Goal: Task Accomplishment & Management: Manage account settings

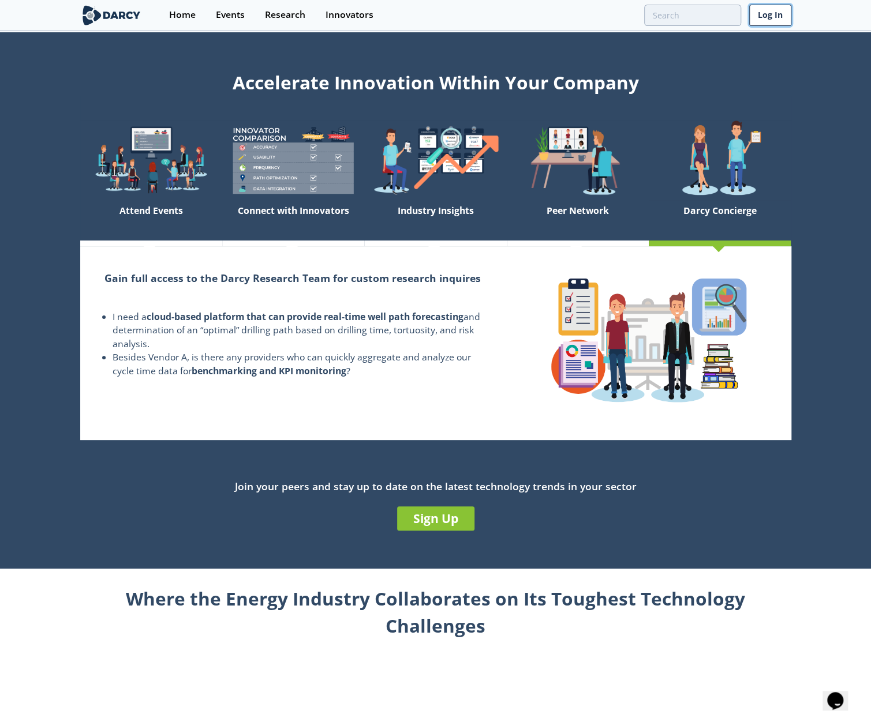
click at [772, 20] on link "Log In" at bounding box center [770, 15] width 42 height 21
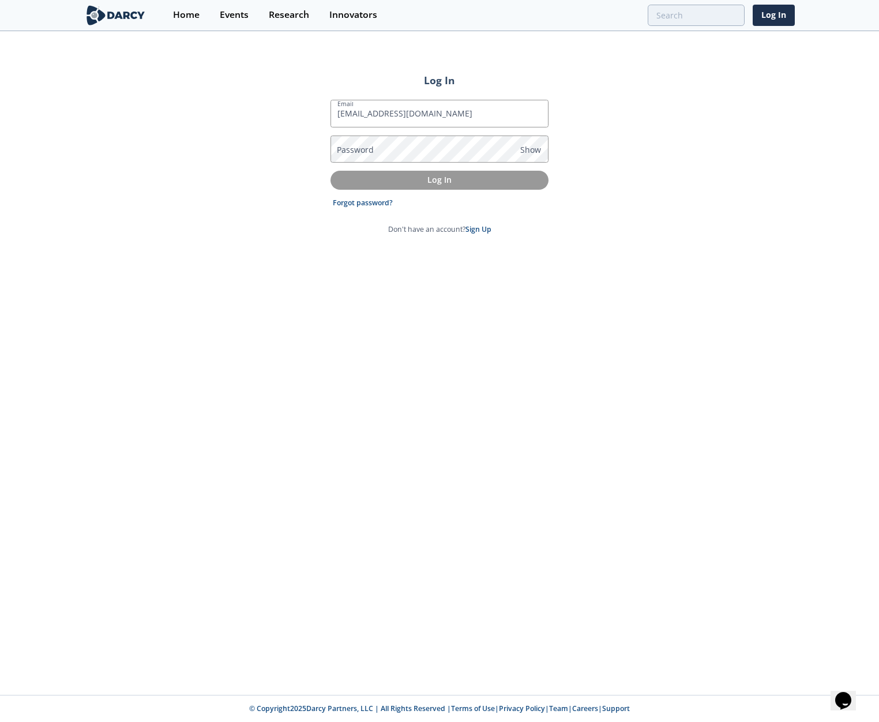
type input "[EMAIL_ADDRESS][DOMAIN_NAME]"
click at [441, 178] on p "Log In" at bounding box center [440, 180] width 202 height 12
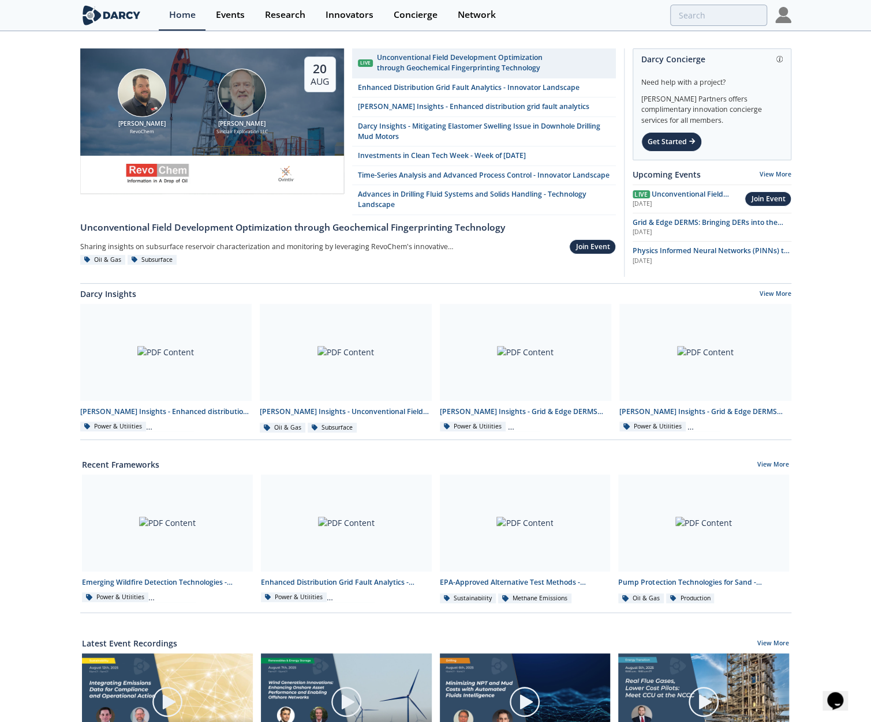
click at [784, 19] on img at bounding box center [783, 15] width 16 height 16
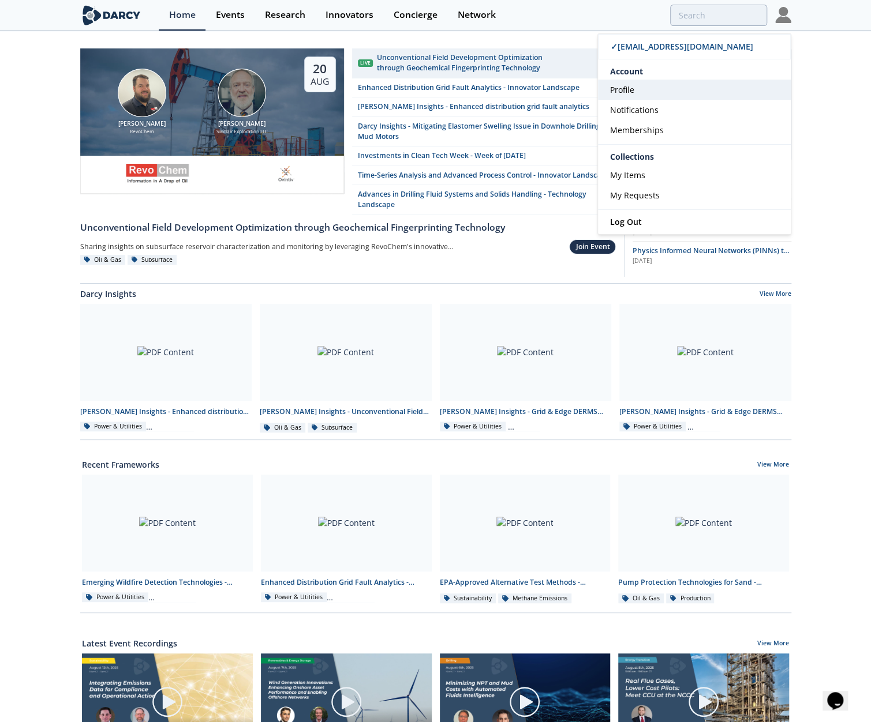
click at [690, 85] on link "Profile" at bounding box center [694, 90] width 193 height 20
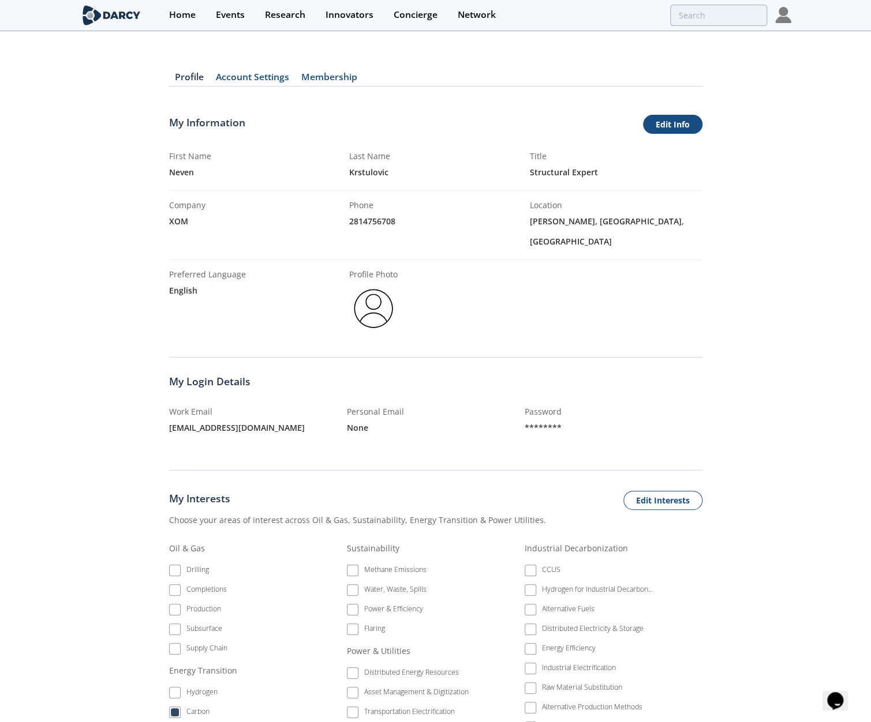
click at [691, 124] on link "Edit Info" at bounding box center [672, 125] width 59 height 20
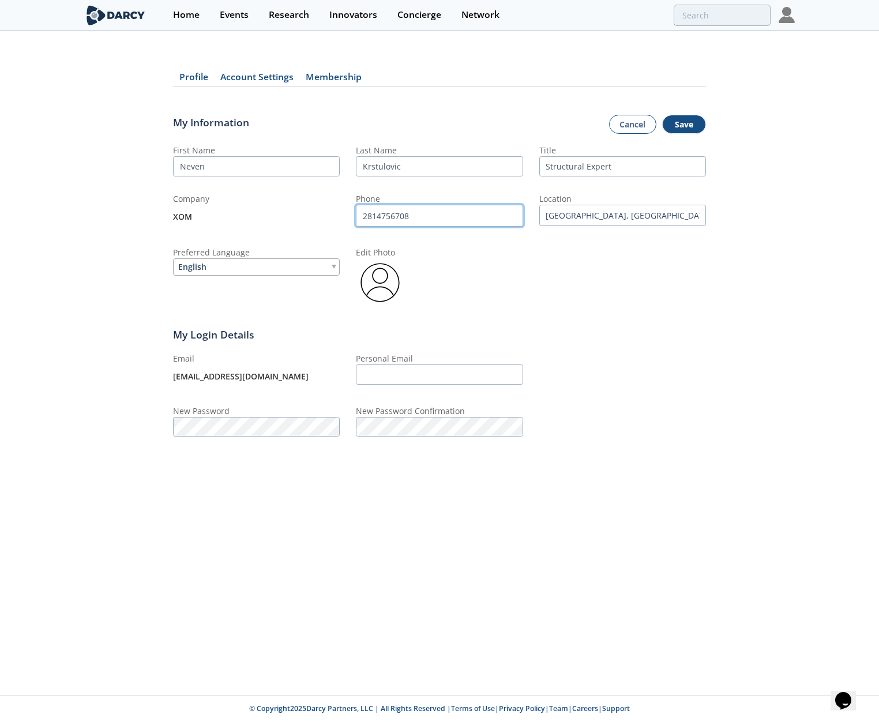
drag, startPoint x: 432, startPoint y: 210, endPoint x: 353, endPoint y: 212, distance: 79.1
click at [353, 212] on div "First Name Neven Last Name [GEOGRAPHIC_DATA] Title Structural Expert Company XO…" at bounding box center [439, 225] width 533 height 163
type input "8325620423"
click at [589, 217] on input "[GEOGRAPHIC_DATA], [GEOGRAPHIC_DATA], [GEOGRAPHIC_DATA]" at bounding box center [623, 215] width 167 height 21
drag, startPoint x: 567, startPoint y: 217, endPoint x: 535, endPoint y: 219, distance: 31.8
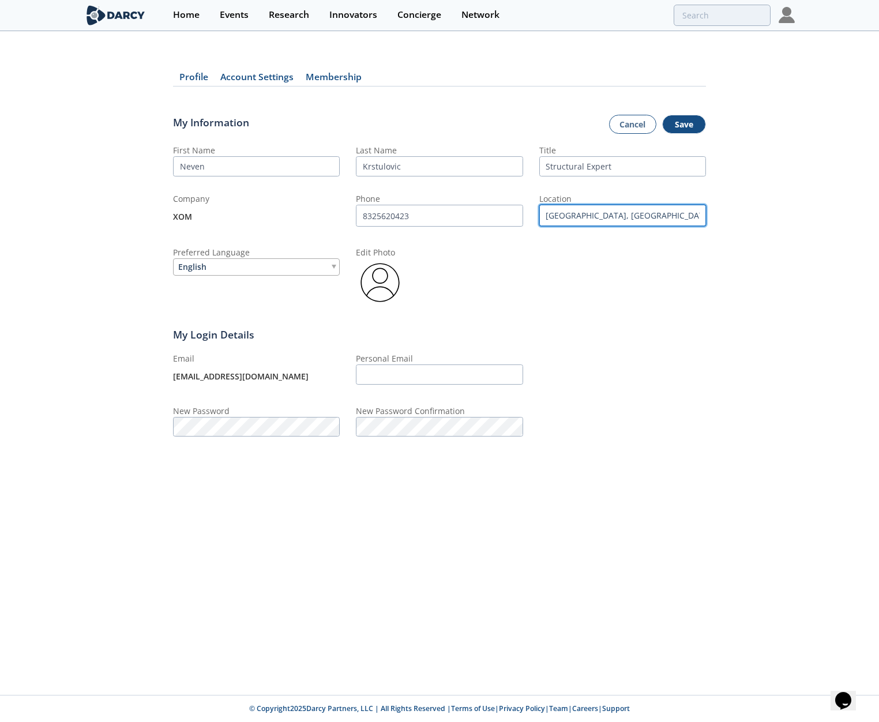
click at [536, 217] on div "First Name Neven Last Name [GEOGRAPHIC_DATA] Title Structural Expert Company XO…" at bounding box center [439, 225] width 533 height 163
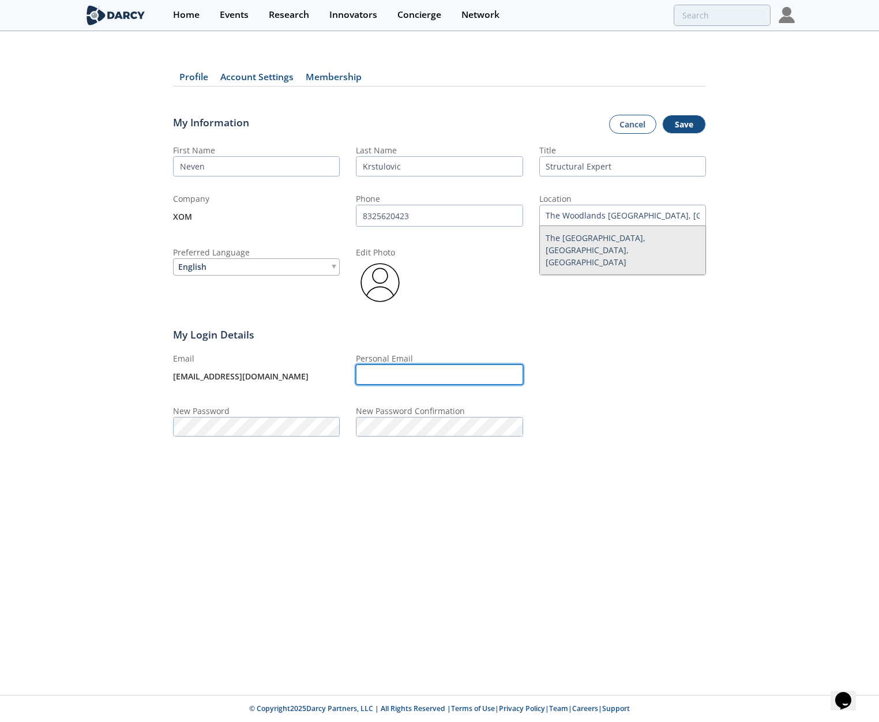
click at [409, 372] on input "Personal Email" at bounding box center [439, 375] width 167 height 20
type input "[GEOGRAPHIC_DATA], [GEOGRAPHIC_DATA], [GEOGRAPHIC_DATA]"
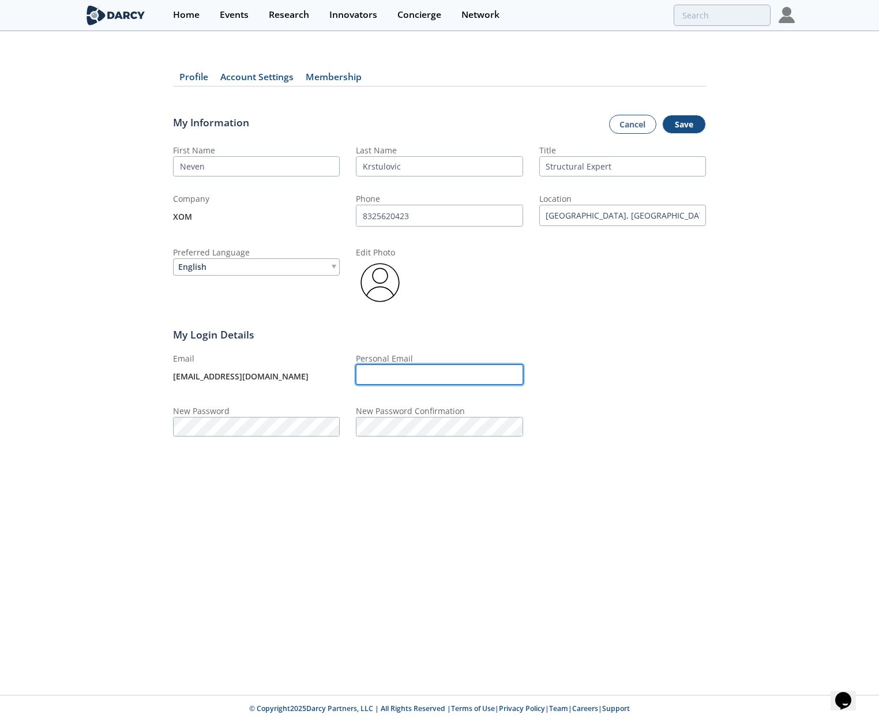
paste input "[EMAIL_ADDRESS][DOMAIN_NAME]"
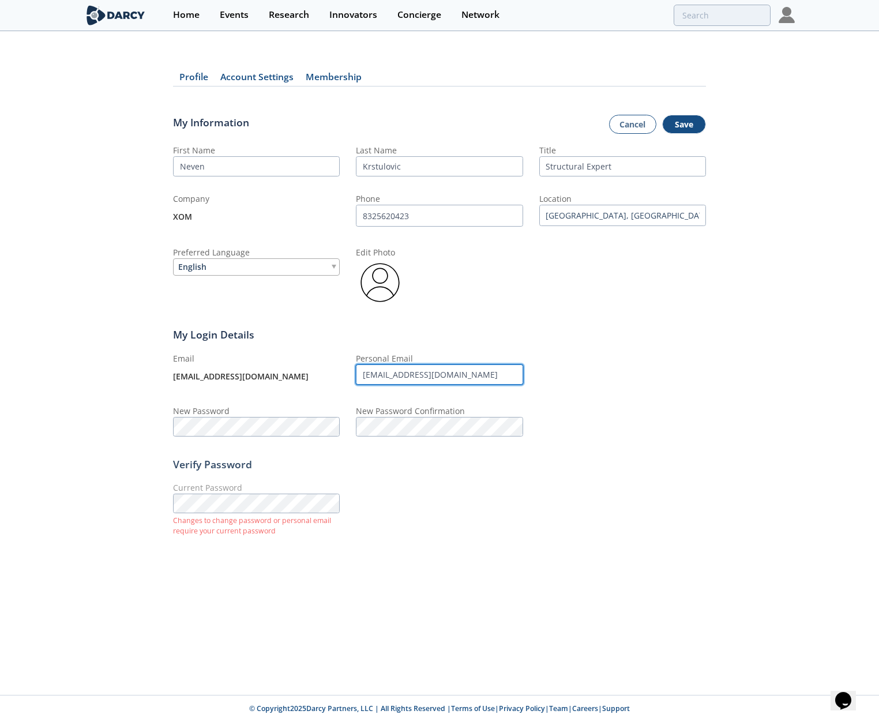
drag, startPoint x: 468, startPoint y: 368, endPoint x: 346, endPoint y: 373, distance: 121.9
click at [347, 372] on div "Email [EMAIL_ADDRESS][DOMAIN_NAME] Personal Email [EMAIL_ADDRESS][DOMAIN_NAME] …" at bounding box center [439, 395] width 533 height 84
paste input "[EMAIL_ADDRESS]ma"
type input "[EMAIL_ADDRESS][DOMAIN_NAME]"
click at [480, 304] on div at bounding box center [439, 283] width 167 height 48
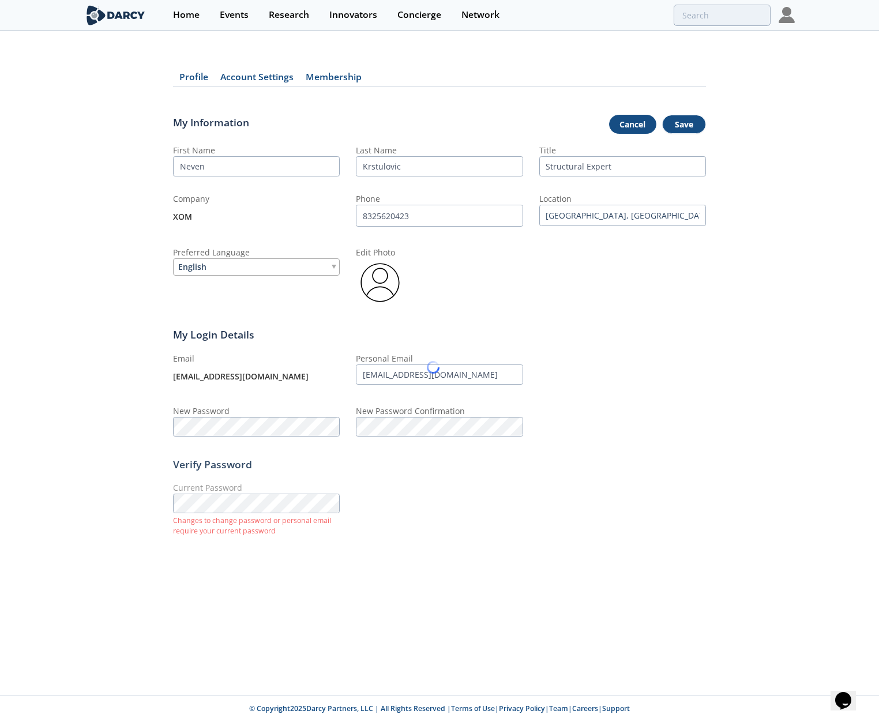
click at [624, 126] on body "Home Events Research Innovators Concierge Network ✓ [EMAIL_ADDRESS][DOMAIN_NAME…" at bounding box center [439, 361] width 879 height 722
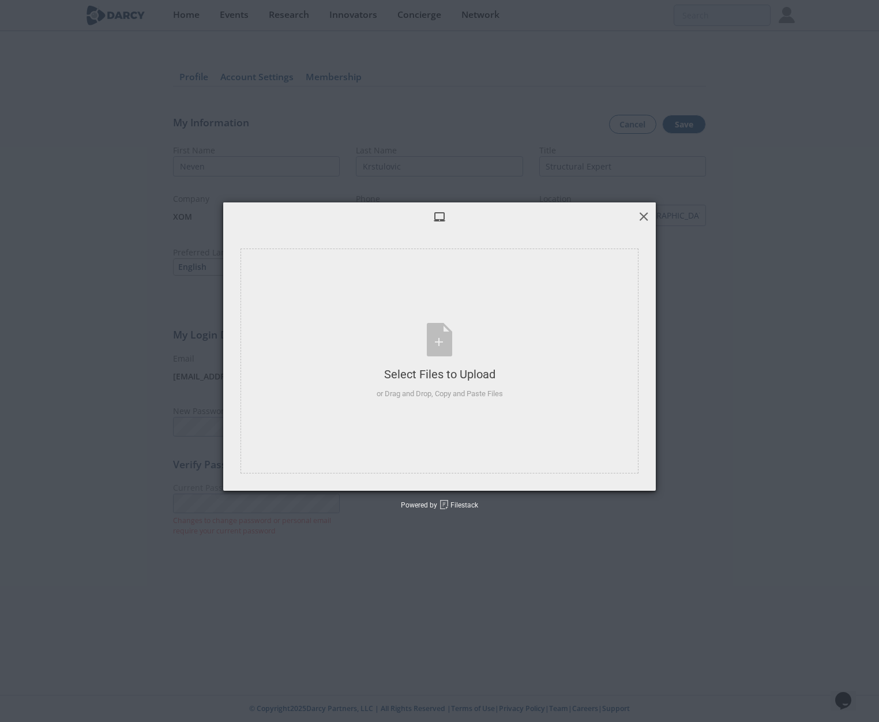
click at [641, 211] on span at bounding box center [644, 216] width 13 height 13
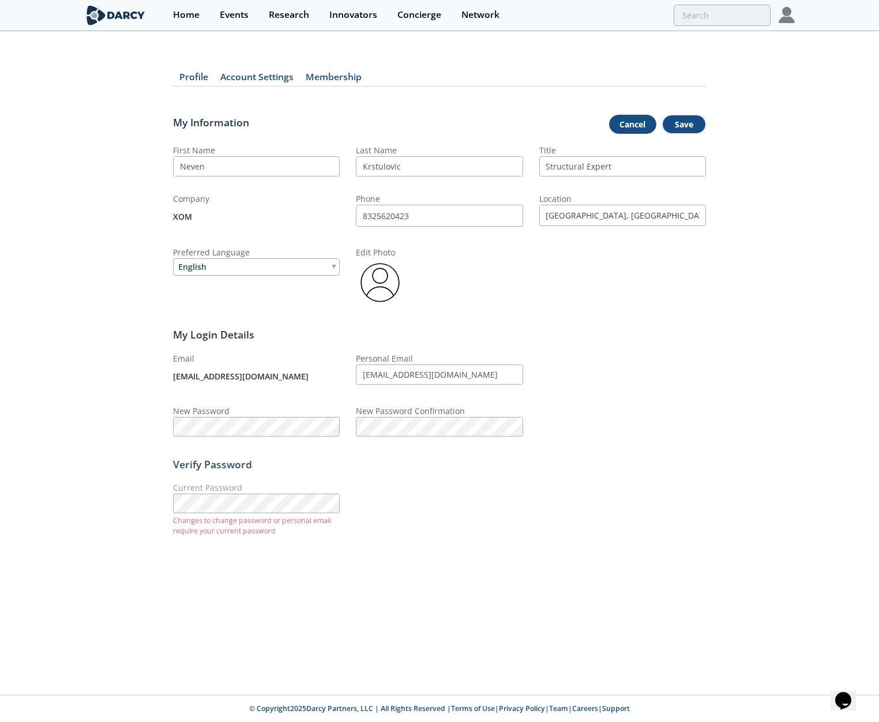
click at [639, 122] on link "Cancel" at bounding box center [632, 125] width 47 height 20
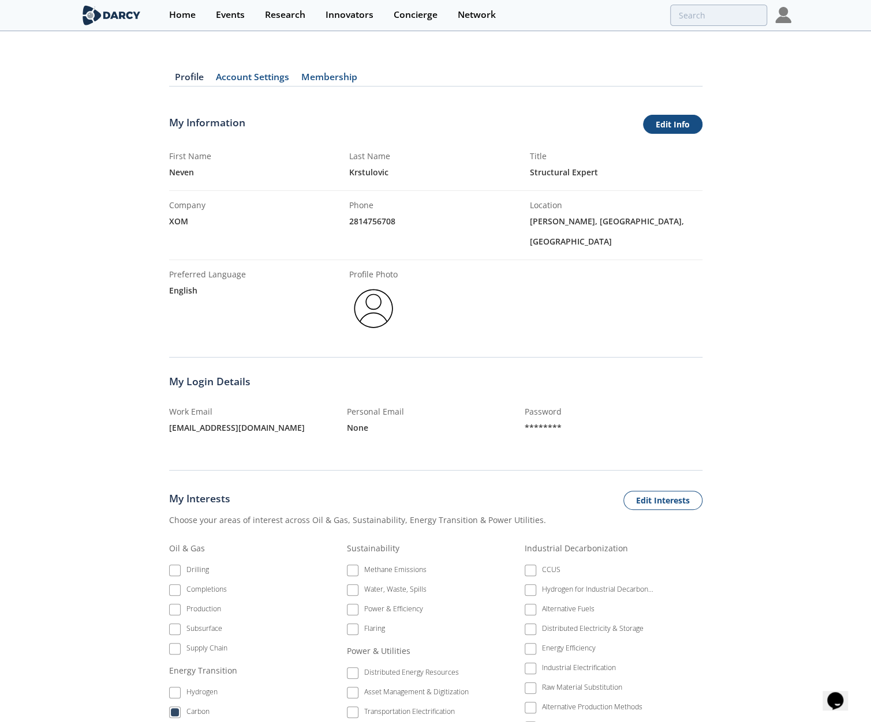
click at [670, 125] on link "Edit Info" at bounding box center [672, 125] width 59 height 20
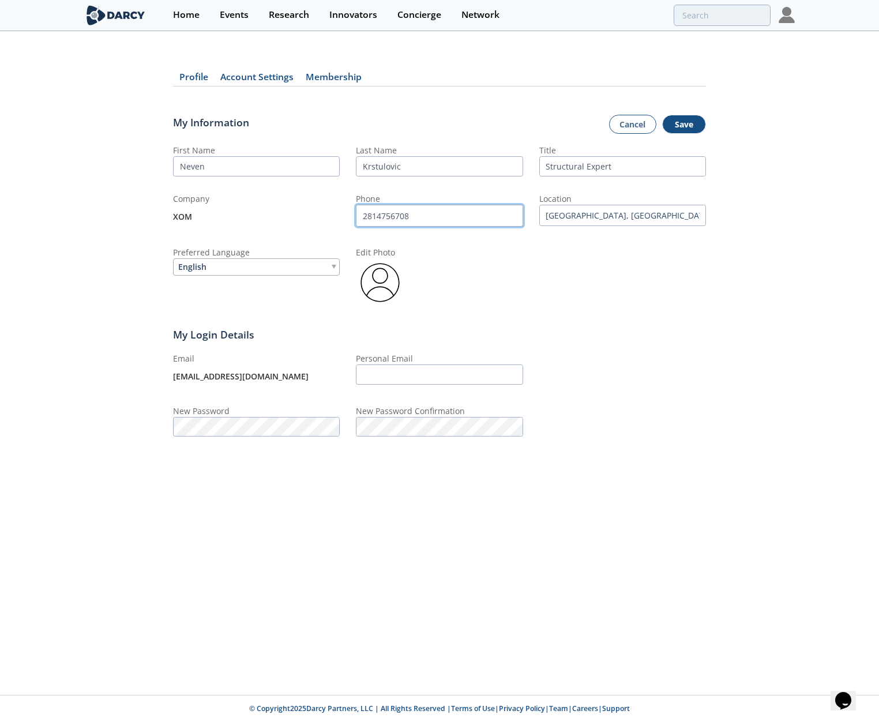
drag, startPoint x: 434, startPoint y: 215, endPoint x: 342, endPoint y: 213, distance: 92.3
click at [343, 214] on div "First Name Neven Last Name [GEOGRAPHIC_DATA] Title Structural Expert Company XO…" at bounding box center [439, 225] width 533 height 163
type input "8325620423"
click at [690, 126] on button "Save" at bounding box center [684, 125] width 44 height 20
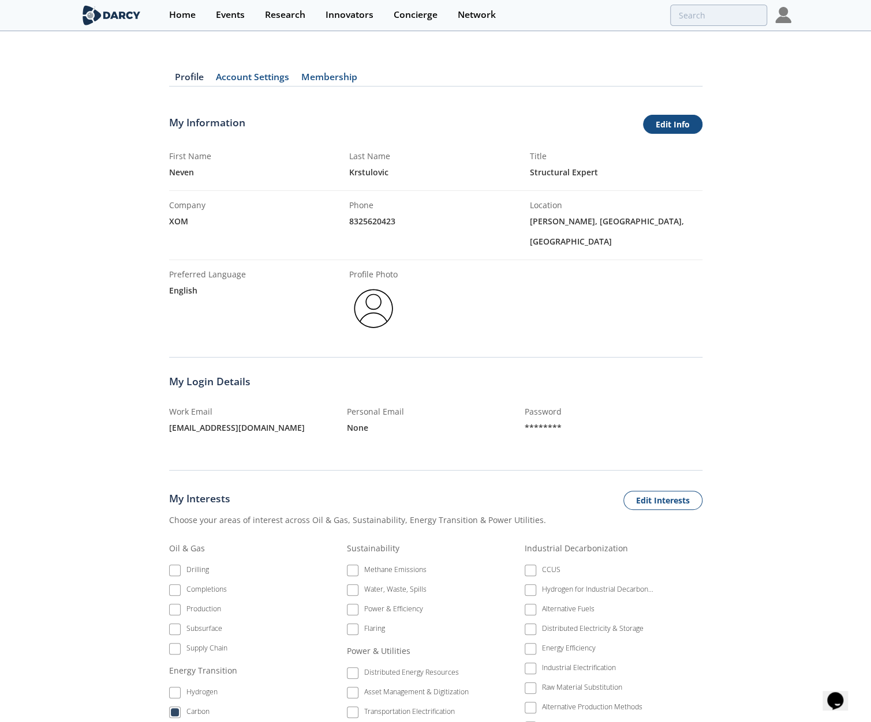
click at [675, 122] on link "Edit Info" at bounding box center [672, 125] width 59 height 20
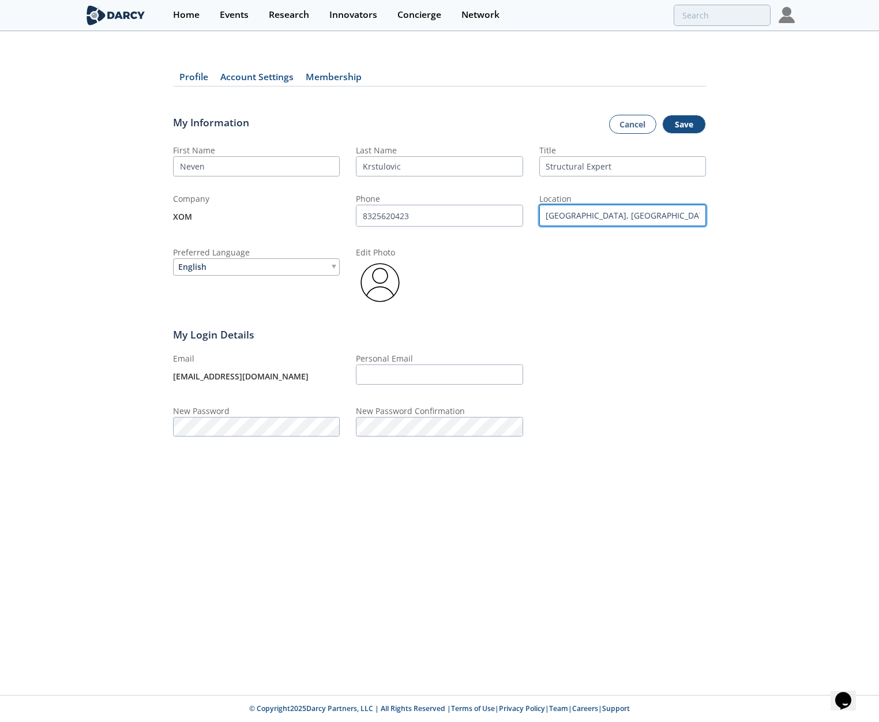
drag, startPoint x: 564, startPoint y: 214, endPoint x: 535, endPoint y: 214, distance: 28.9
click at [536, 213] on div "First Name Neven Last Name [GEOGRAPHIC_DATA] Title Structural Expert Company XO…" at bounding box center [439, 225] width 533 height 163
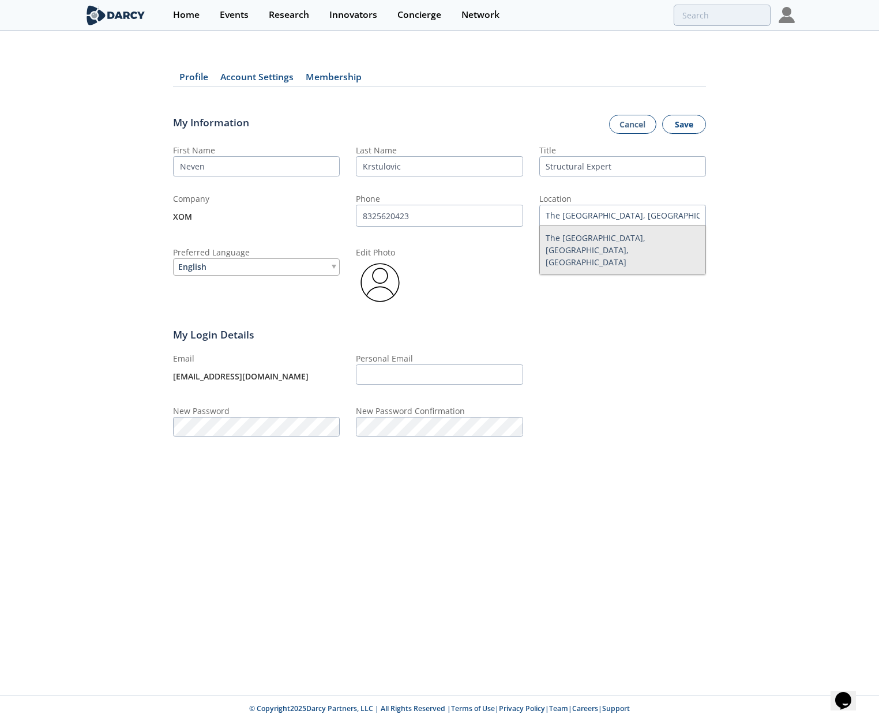
click at [684, 122] on button "Save" at bounding box center [684, 125] width 44 height 20
type input "[GEOGRAPHIC_DATA], [GEOGRAPHIC_DATA], [GEOGRAPHIC_DATA]"
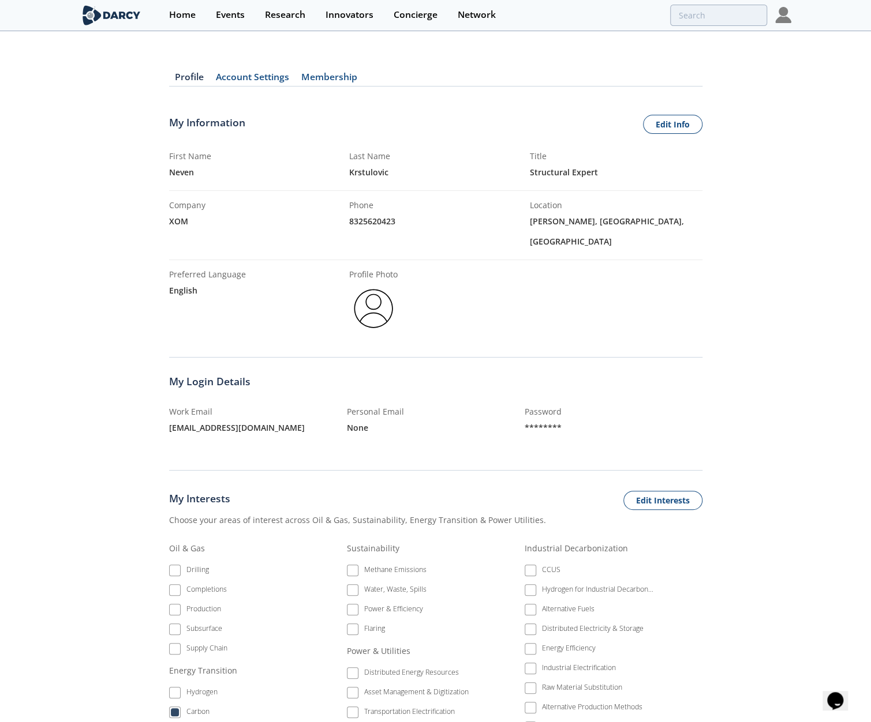
click at [264, 77] on link "Account Settings" at bounding box center [252, 80] width 85 height 14
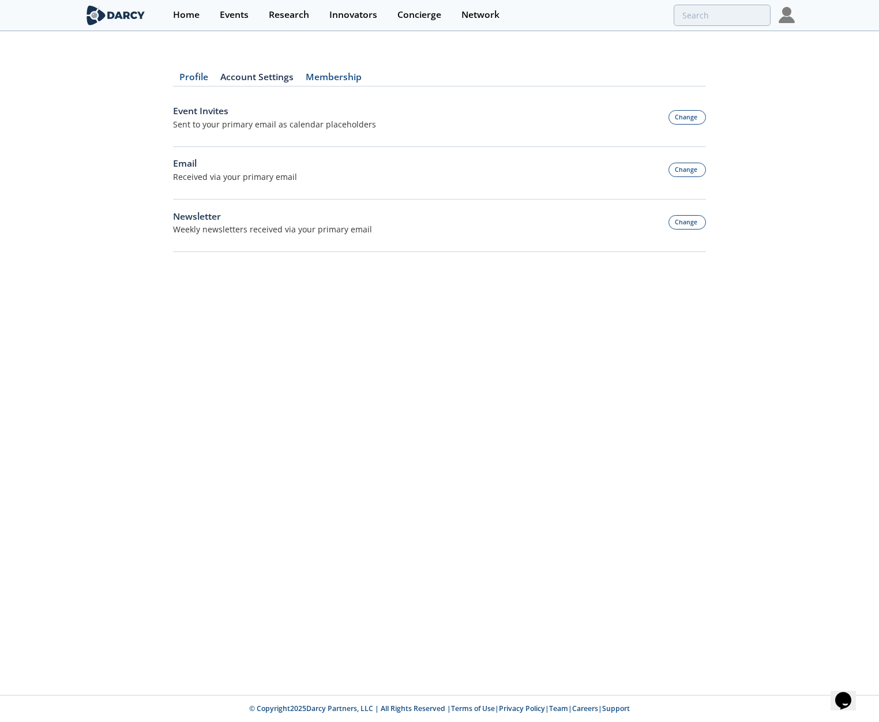
click at [328, 78] on link "Membership" at bounding box center [333, 80] width 68 height 14
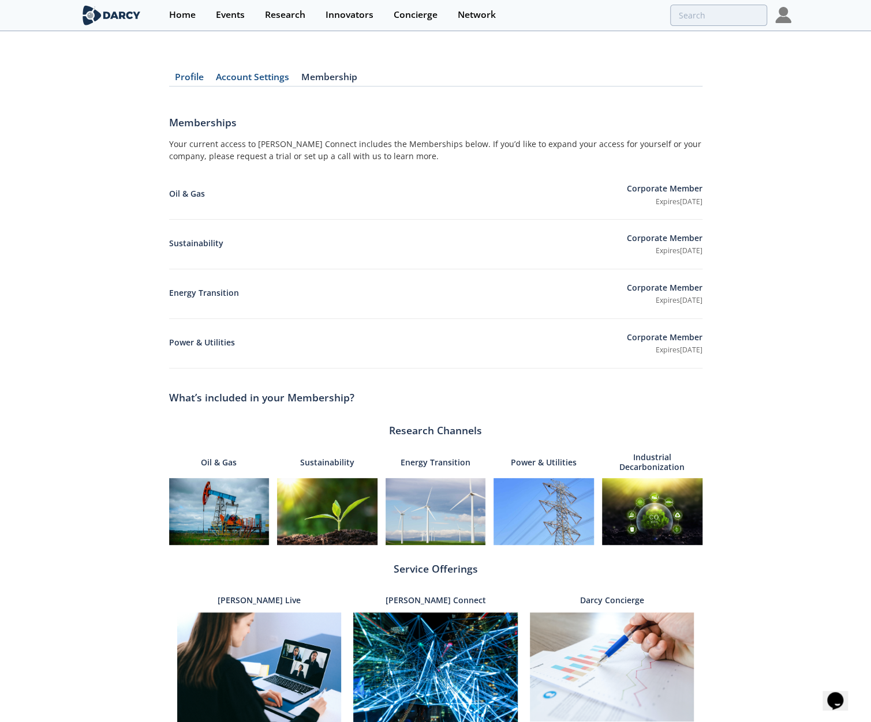
click at [189, 76] on link "Profile" at bounding box center [189, 80] width 41 height 14
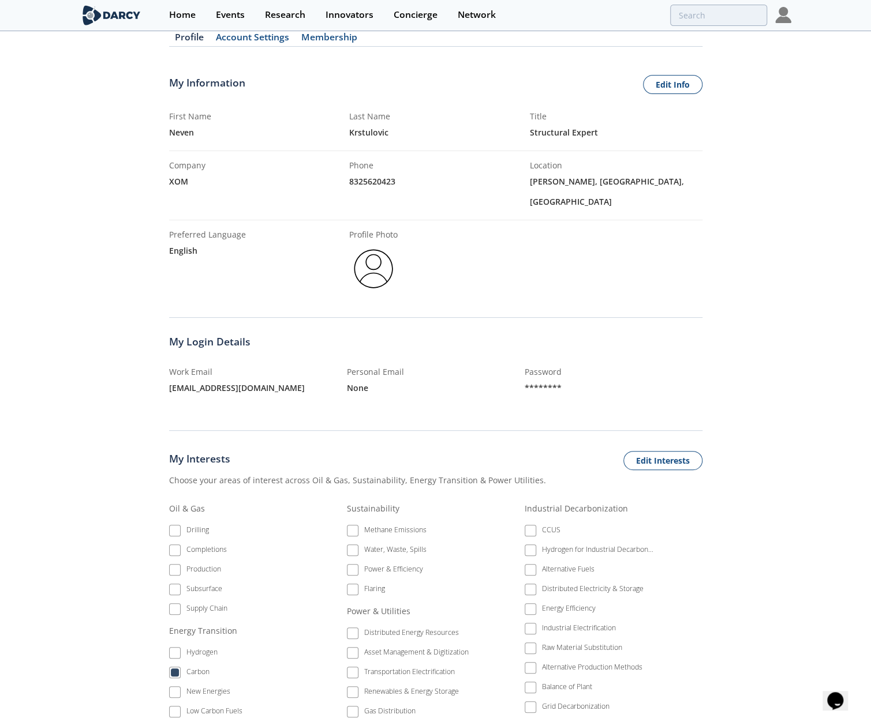
scroll to position [58, 0]
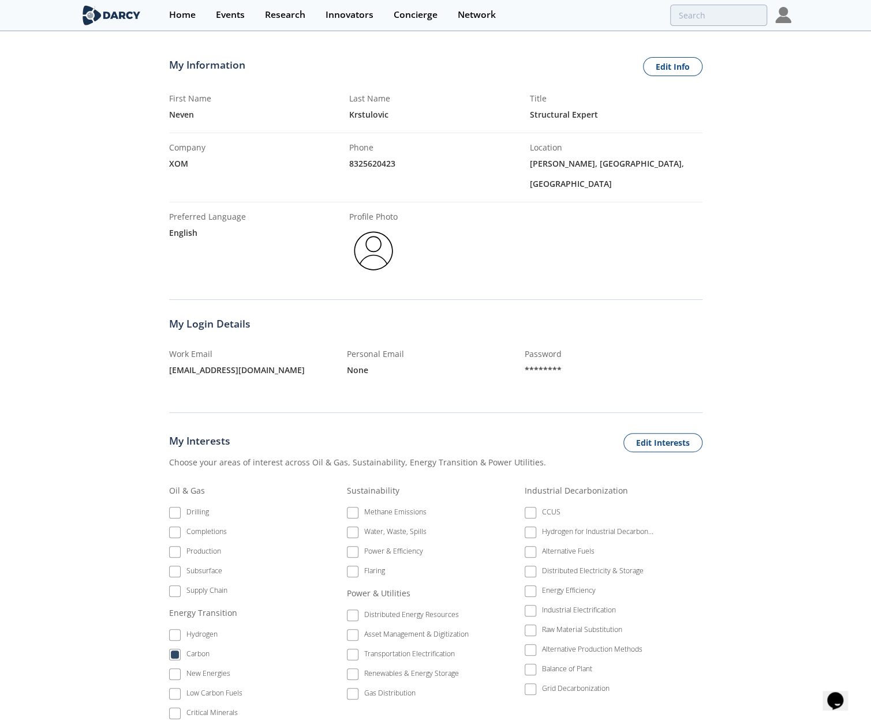
click at [209, 360] on div "[EMAIL_ADDRESS][DOMAIN_NAME]" at bounding box center [258, 370] width 178 height 20
click at [676, 66] on link "Edit Info" at bounding box center [672, 67] width 59 height 20
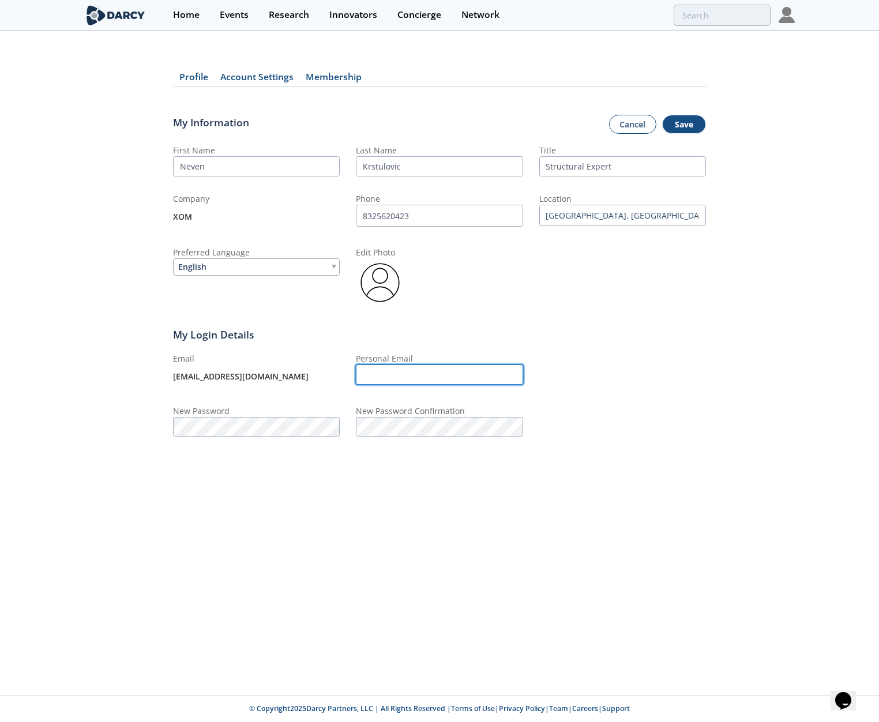
click at [456, 367] on input "Personal Email" at bounding box center [439, 375] width 167 height 20
paste input "[EMAIL_ADDRESS][DOMAIN_NAME]"
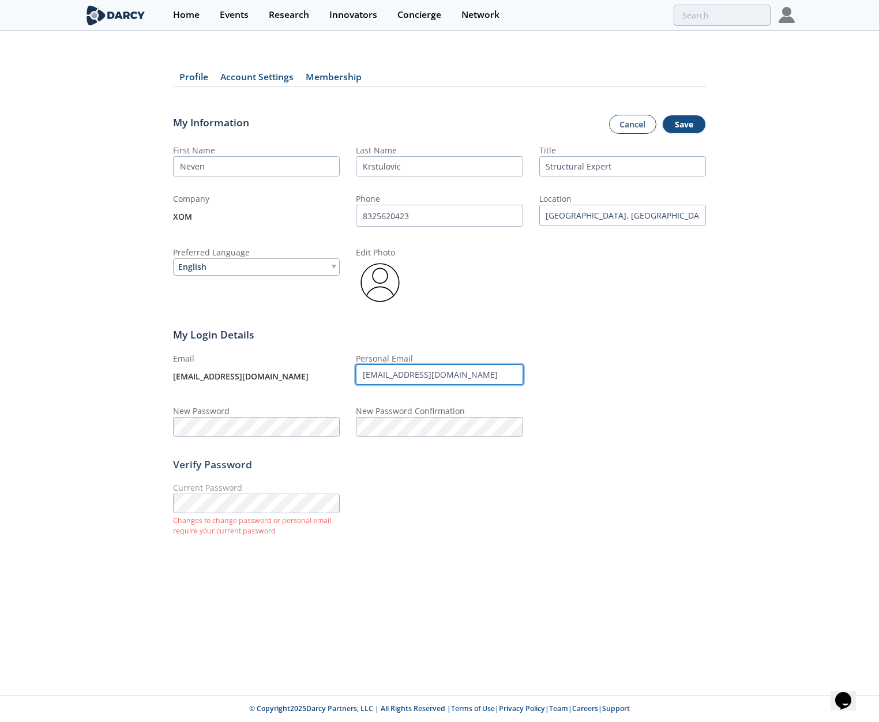
type input "[EMAIL_ADDRESS][DOMAIN_NAME]"
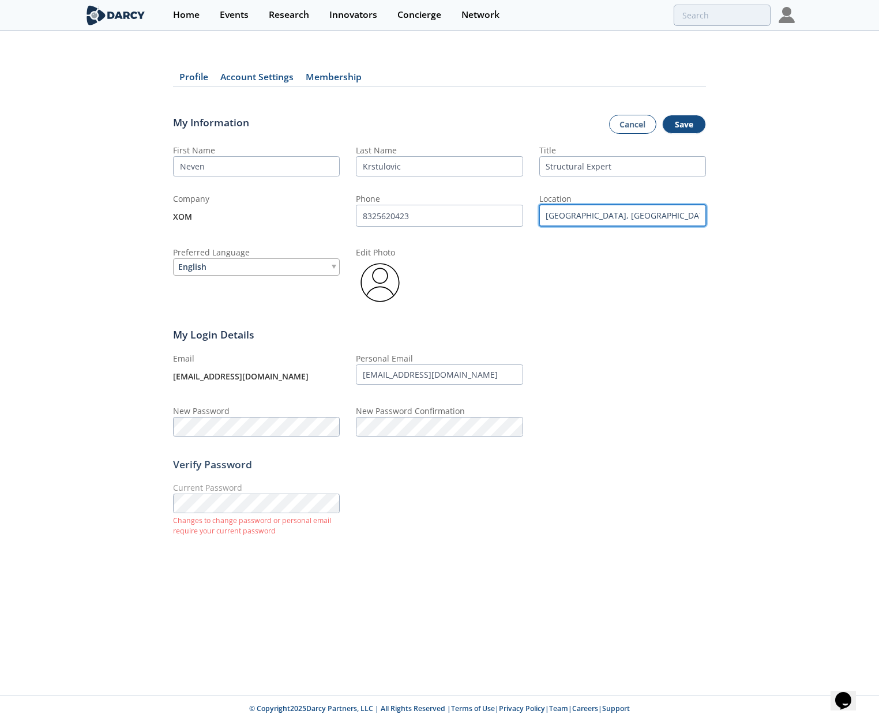
drag, startPoint x: 566, startPoint y: 214, endPoint x: 531, endPoint y: 214, distance: 34.0
click at [531, 214] on div "First Name Neven Last Name [GEOGRAPHIC_DATA] Title Structural Expert Company XO…" at bounding box center [439, 225] width 533 height 163
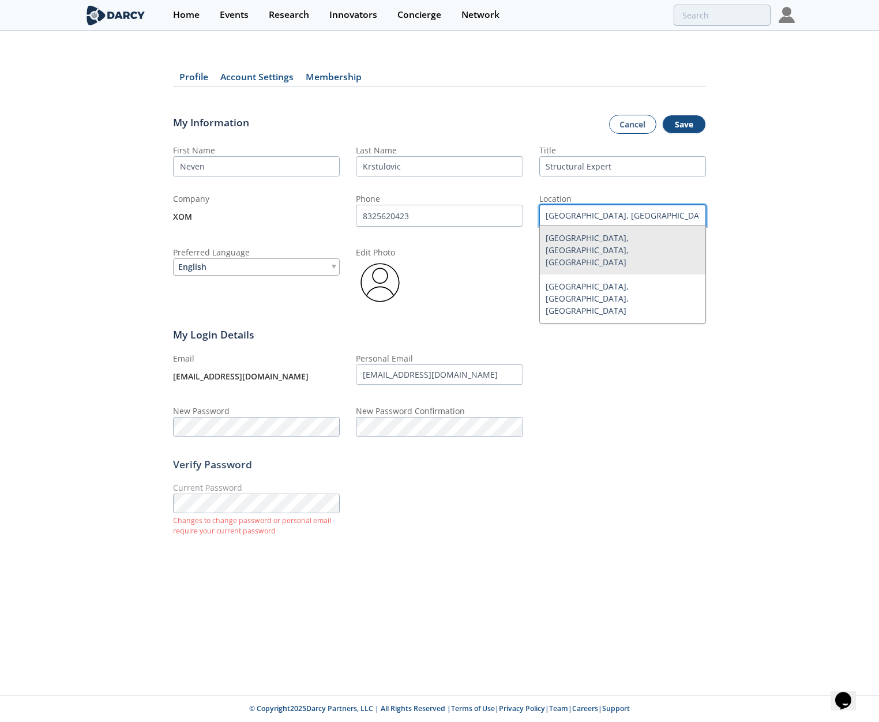
type input "[GEOGRAPHIC_DATA], [GEOGRAPHIC_DATA], [GEOGRAPHIC_DATA]"
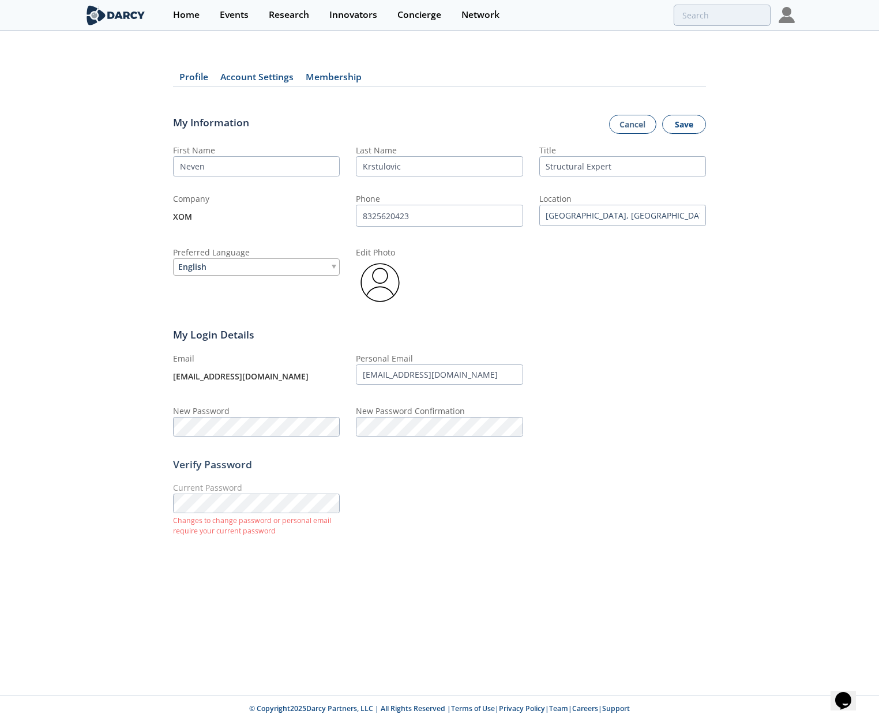
click at [682, 125] on button "Save" at bounding box center [684, 125] width 44 height 20
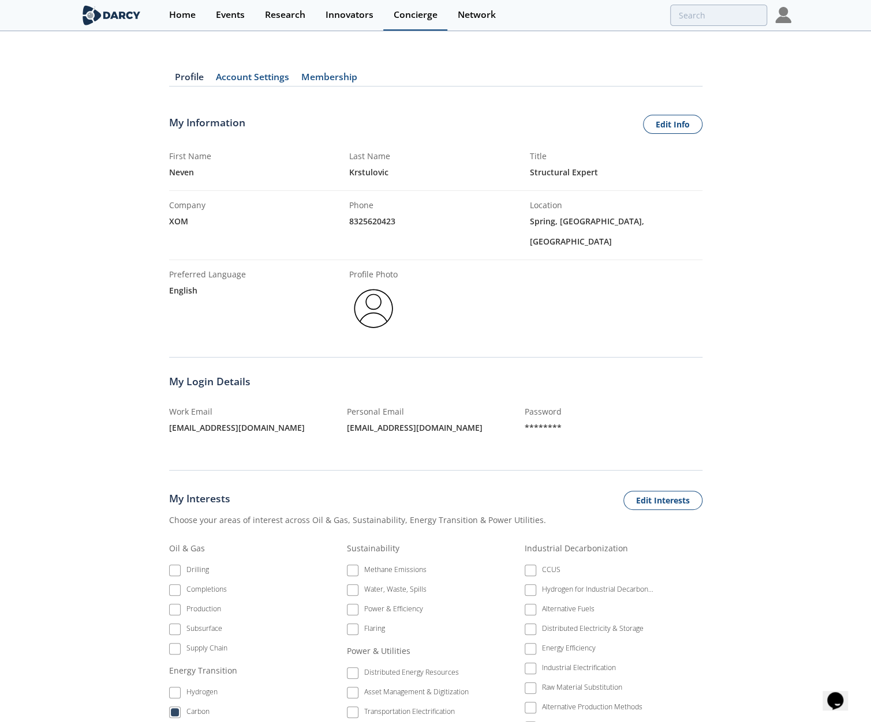
click at [420, 14] on div "Concierge" at bounding box center [416, 14] width 44 height 9
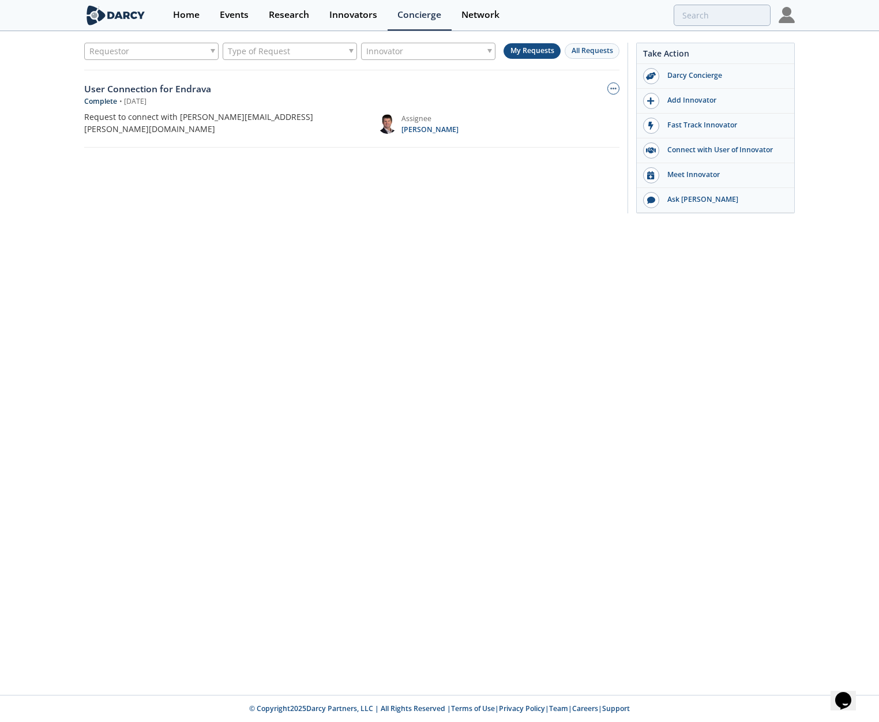
click at [788, 15] on img at bounding box center [787, 15] width 16 height 16
